Goal: Transaction & Acquisition: Download file/media

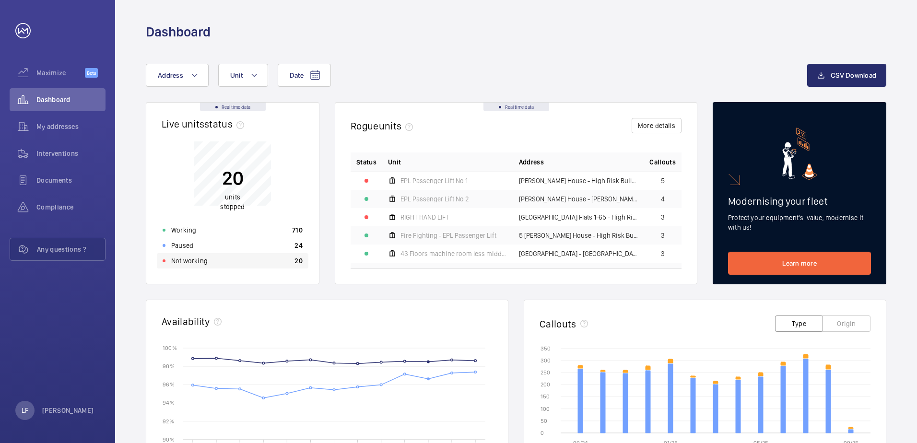
click at [246, 264] on div "Not working 20" at bounding box center [233, 260] width 152 height 15
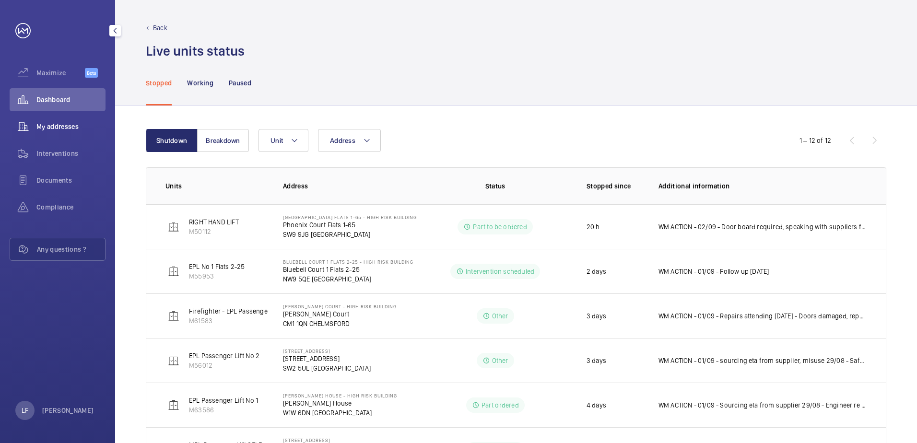
click at [48, 125] on span "My addresses" at bounding box center [70, 127] width 69 height 10
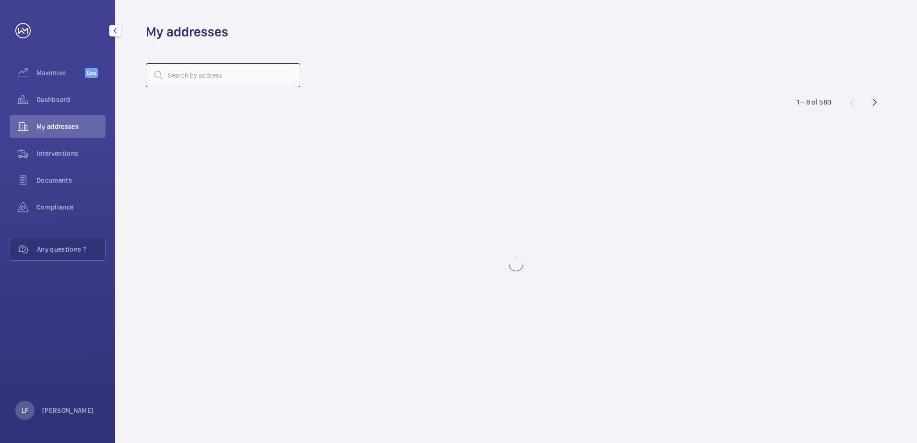
click at [187, 74] on input "text" at bounding box center [223, 75] width 154 height 24
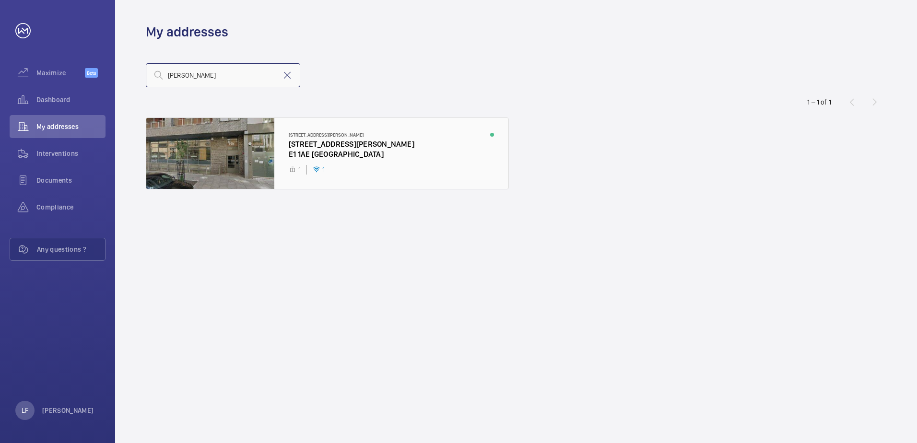
type input "[PERSON_NAME]"
click at [326, 149] on div at bounding box center [327, 153] width 362 height 71
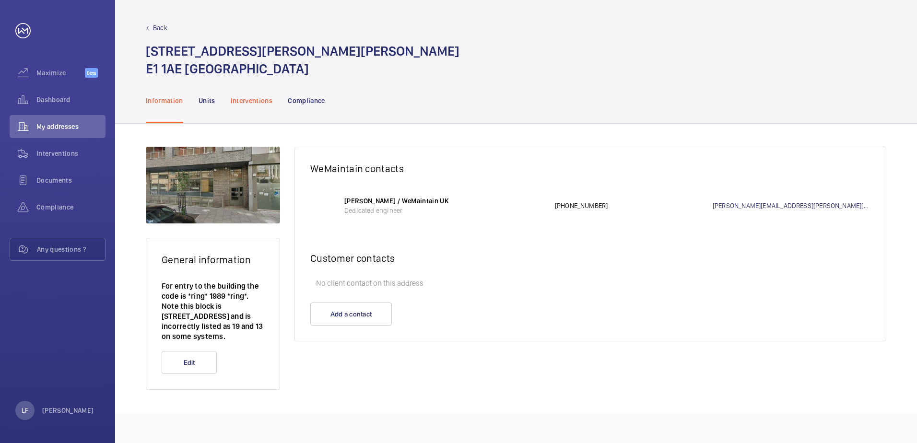
click at [261, 103] on p "Interventions" at bounding box center [252, 101] width 42 height 10
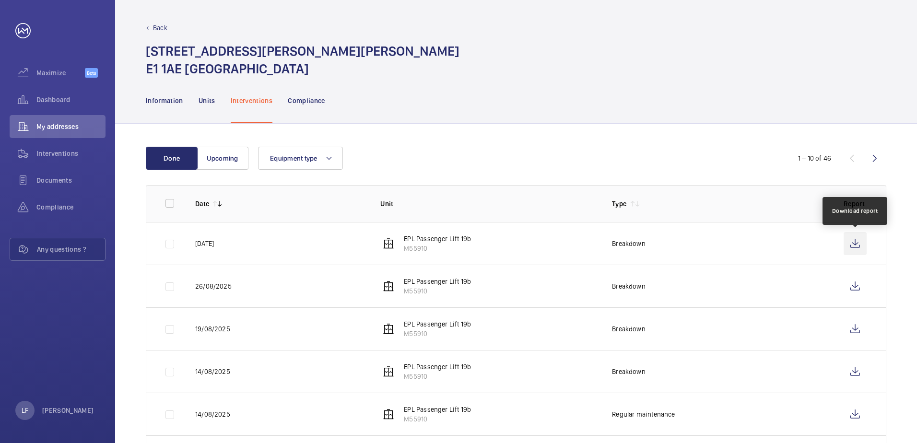
click at [850, 245] on wm-front-icon-button at bounding box center [855, 243] width 23 height 23
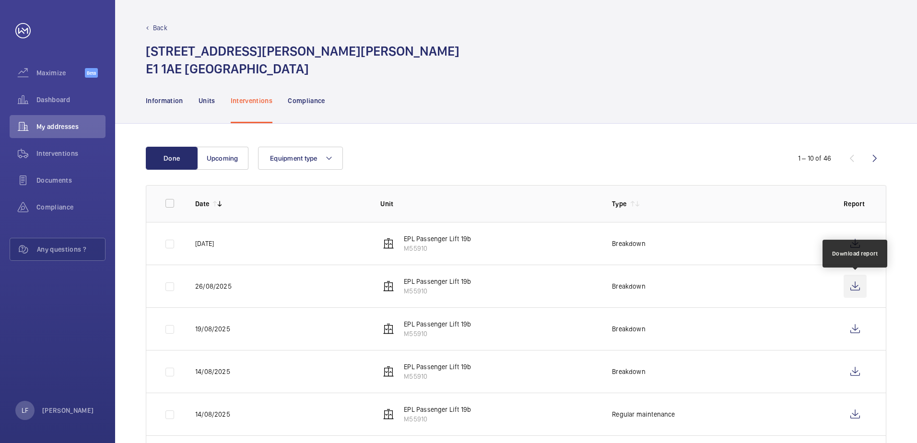
click at [859, 287] on wm-front-icon-button at bounding box center [855, 286] width 23 height 23
